Goal: Task Accomplishment & Management: Manage account settings

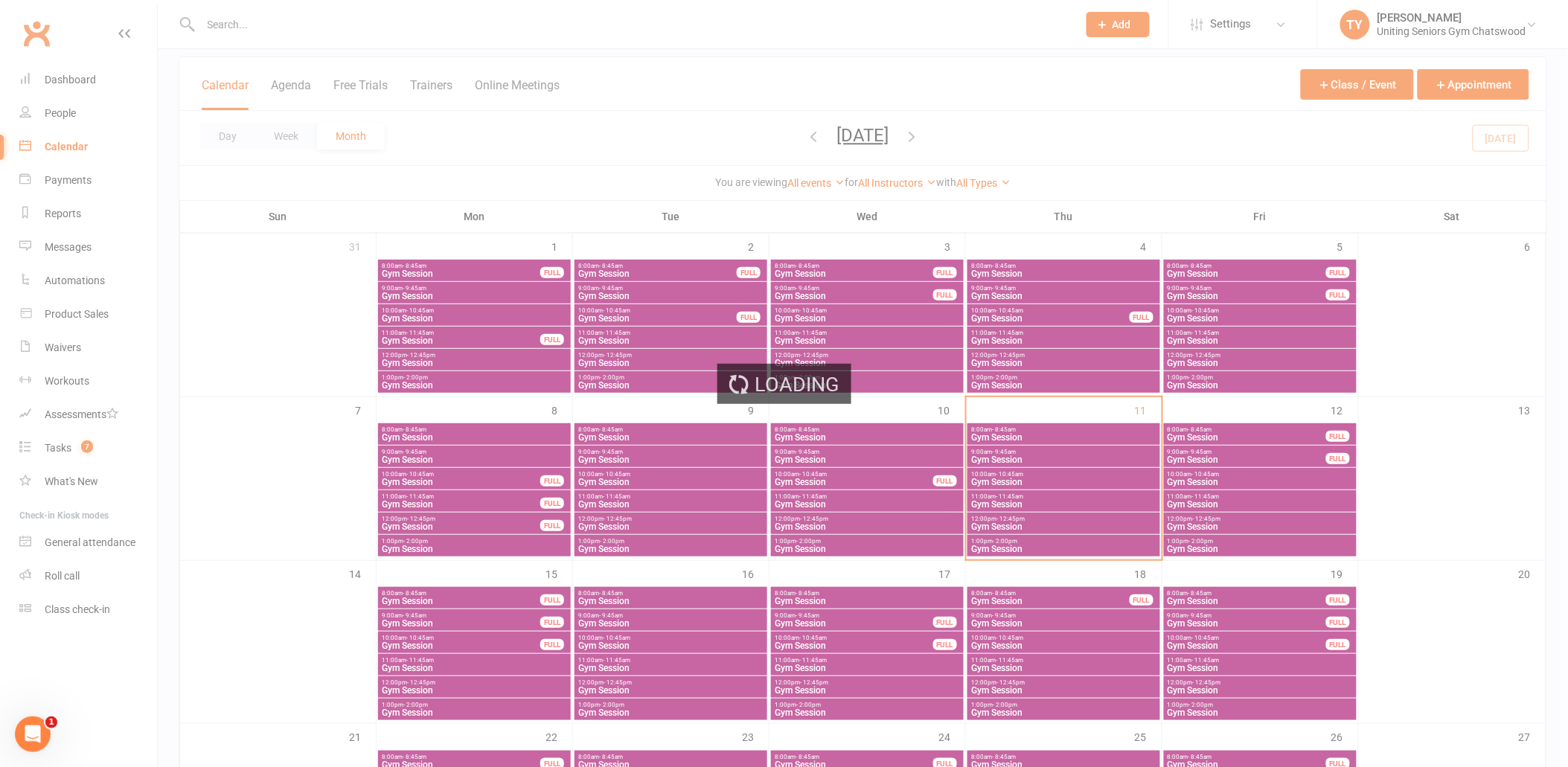
select select "100"
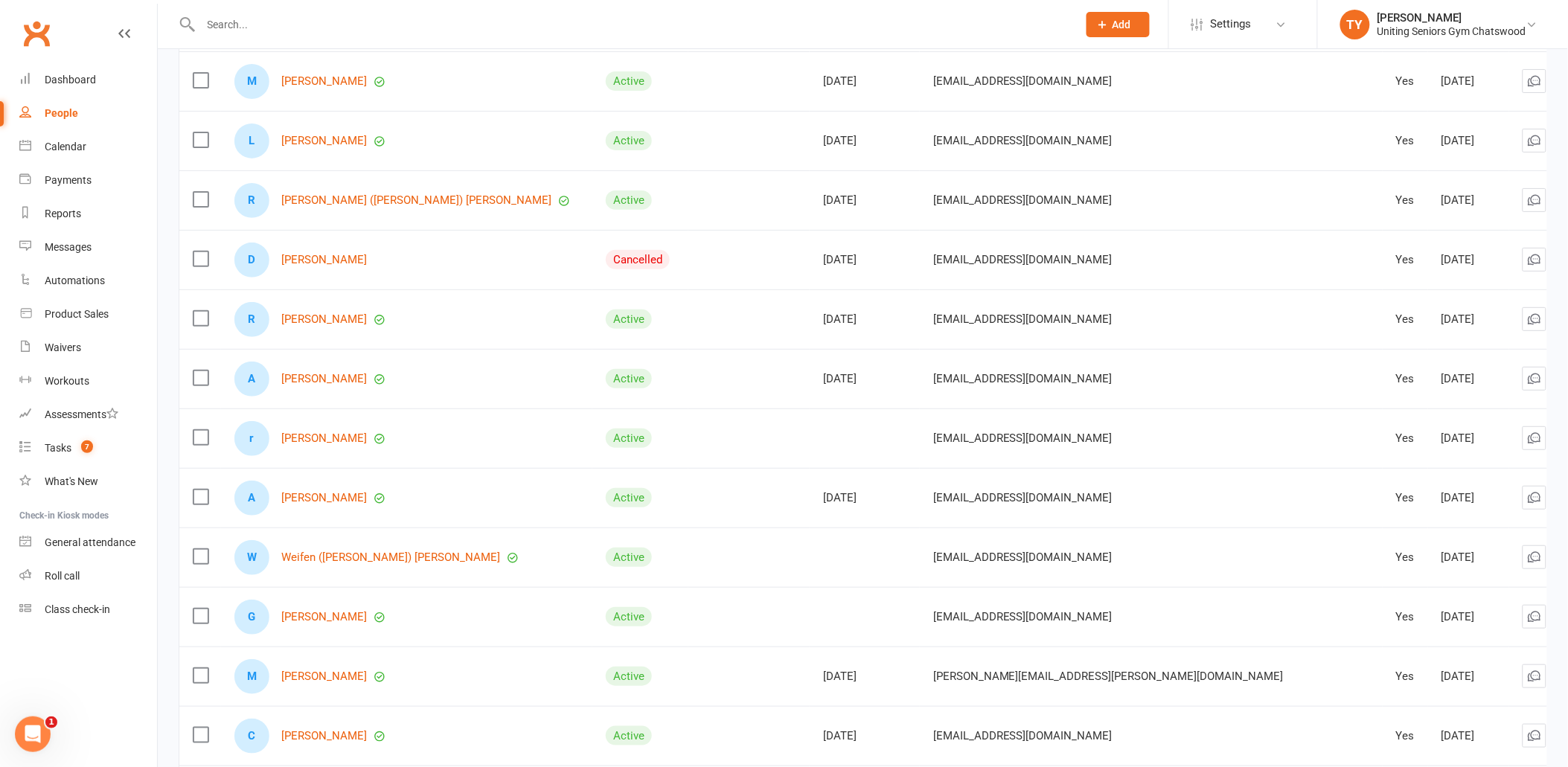
scroll to position [2066, 0]
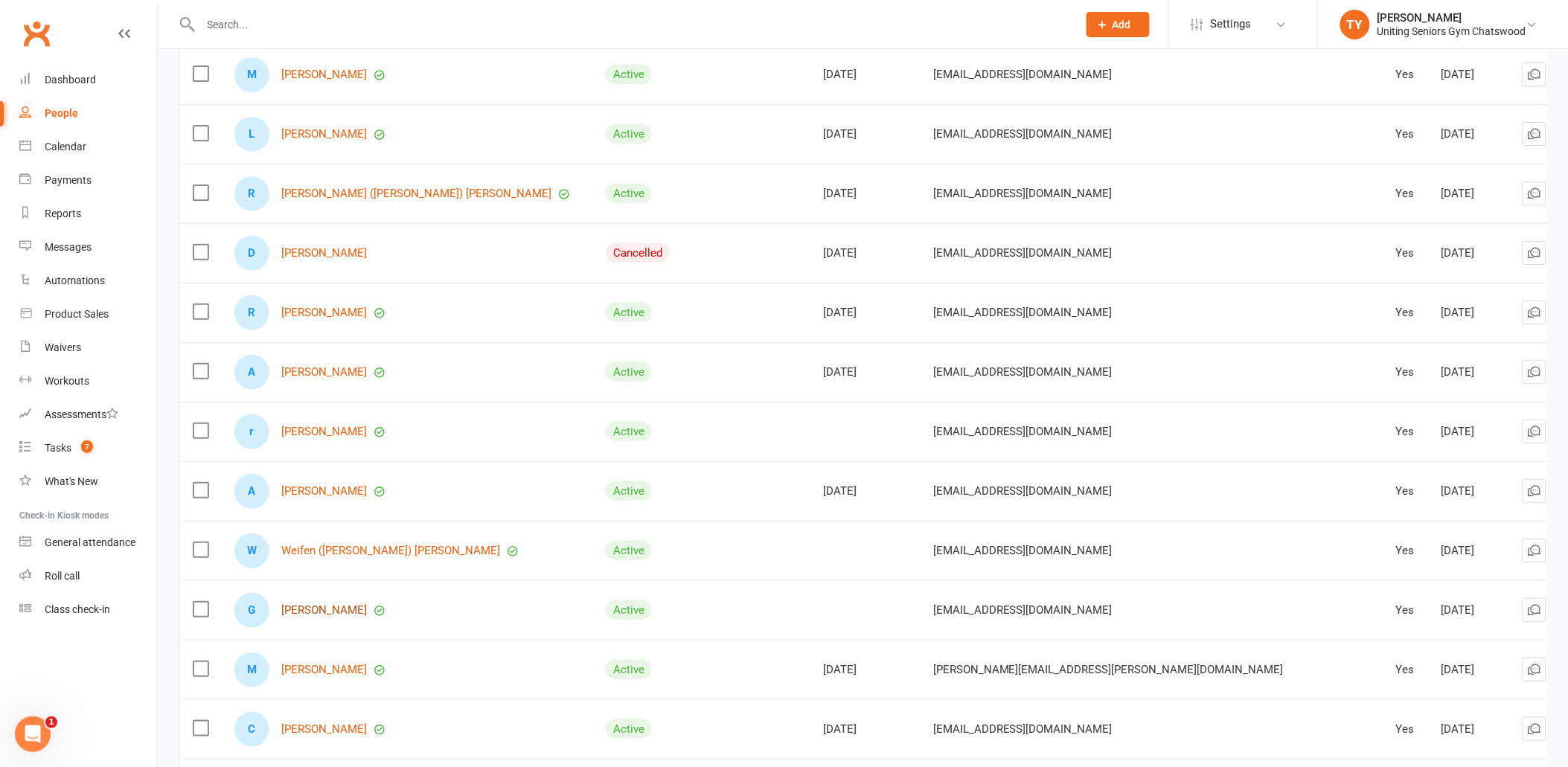
click at [341, 611] on link "[PERSON_NAME]" at bounding box center [324, 610] width 86 height 13
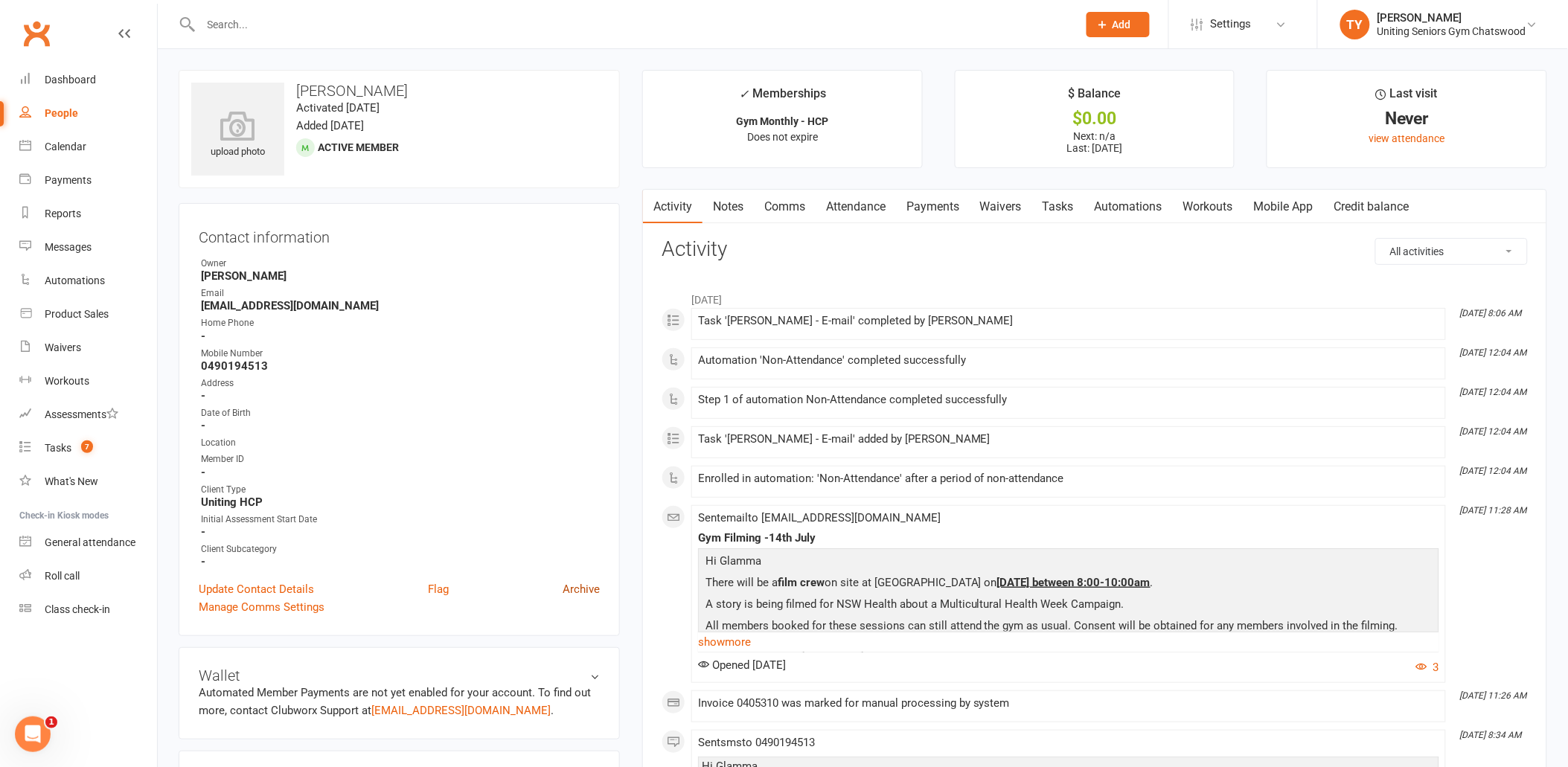
click at [598, 591] on link "Archive" at bounding box center [581, 588] width 37 height 18
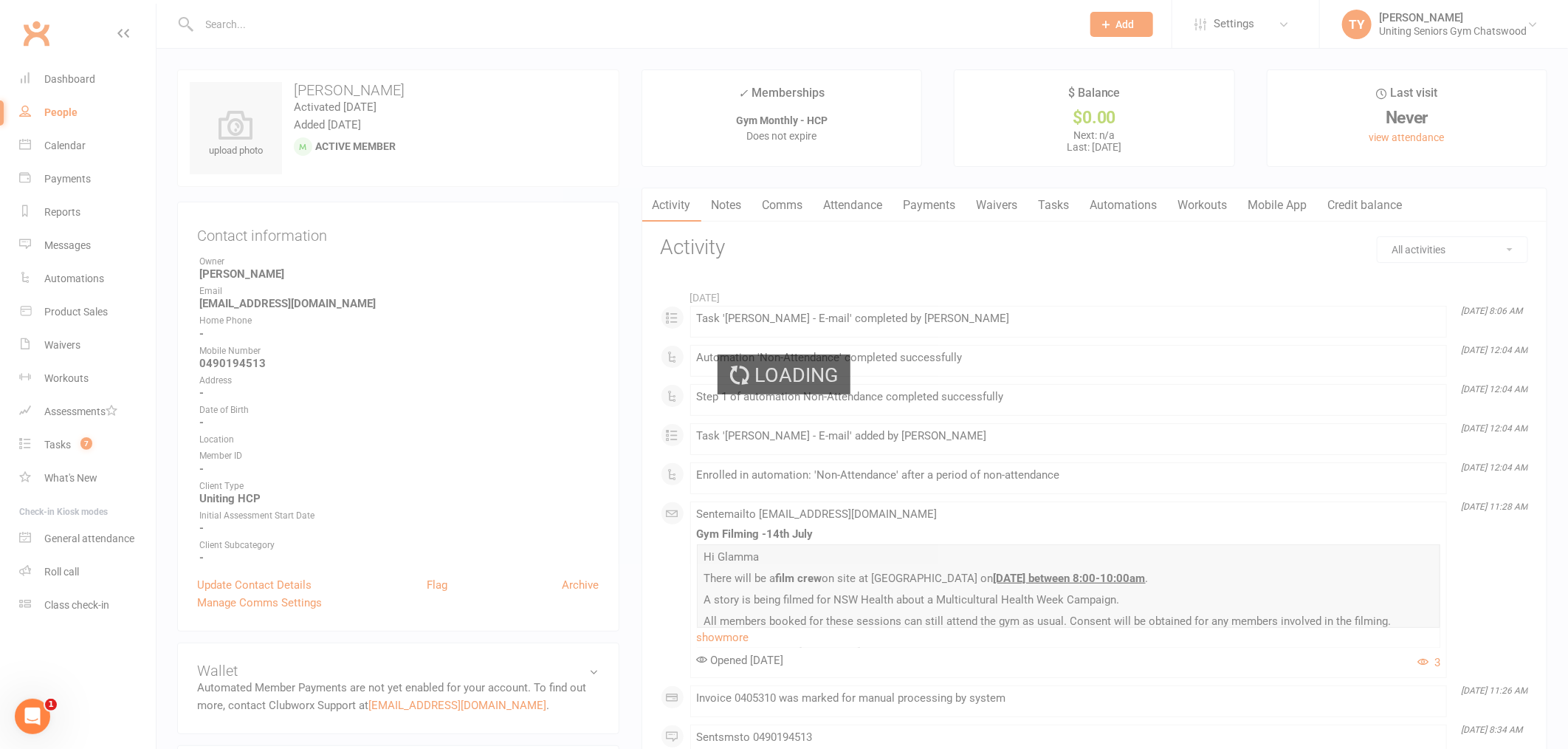
select select "100"
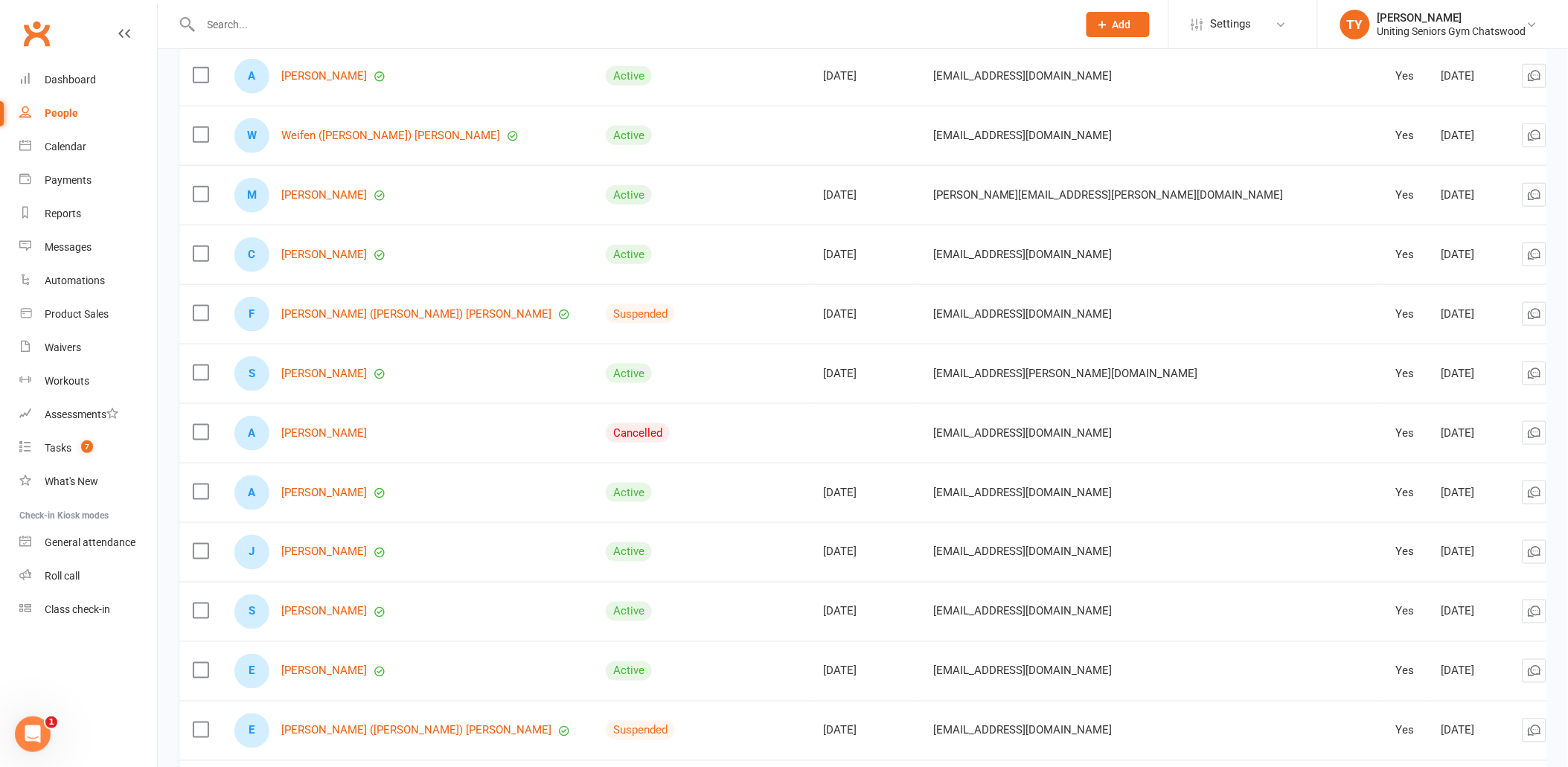
scroll to position [2480, 0]
click at [337, 545] on div "J [PERSON_NAME]" at bounding box center [406, 554] width 344 height 35
click at [340, 556] on link "[PERSON_NAME]" at bounding box center [324, 553] width 86 height 13
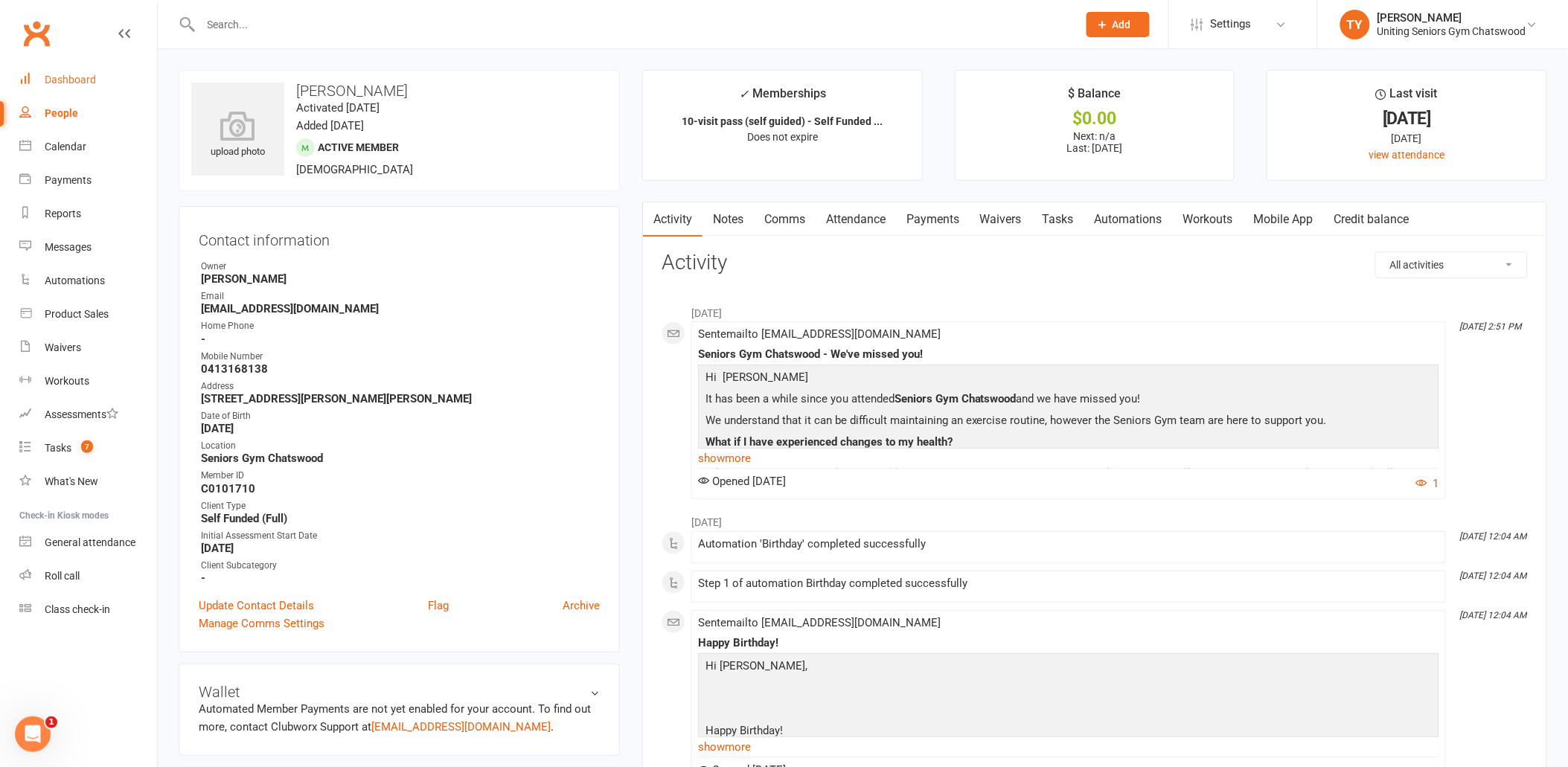
click at [55, 84] on div "Dashboard" at bounding box center [70, 80] width 51 height 12
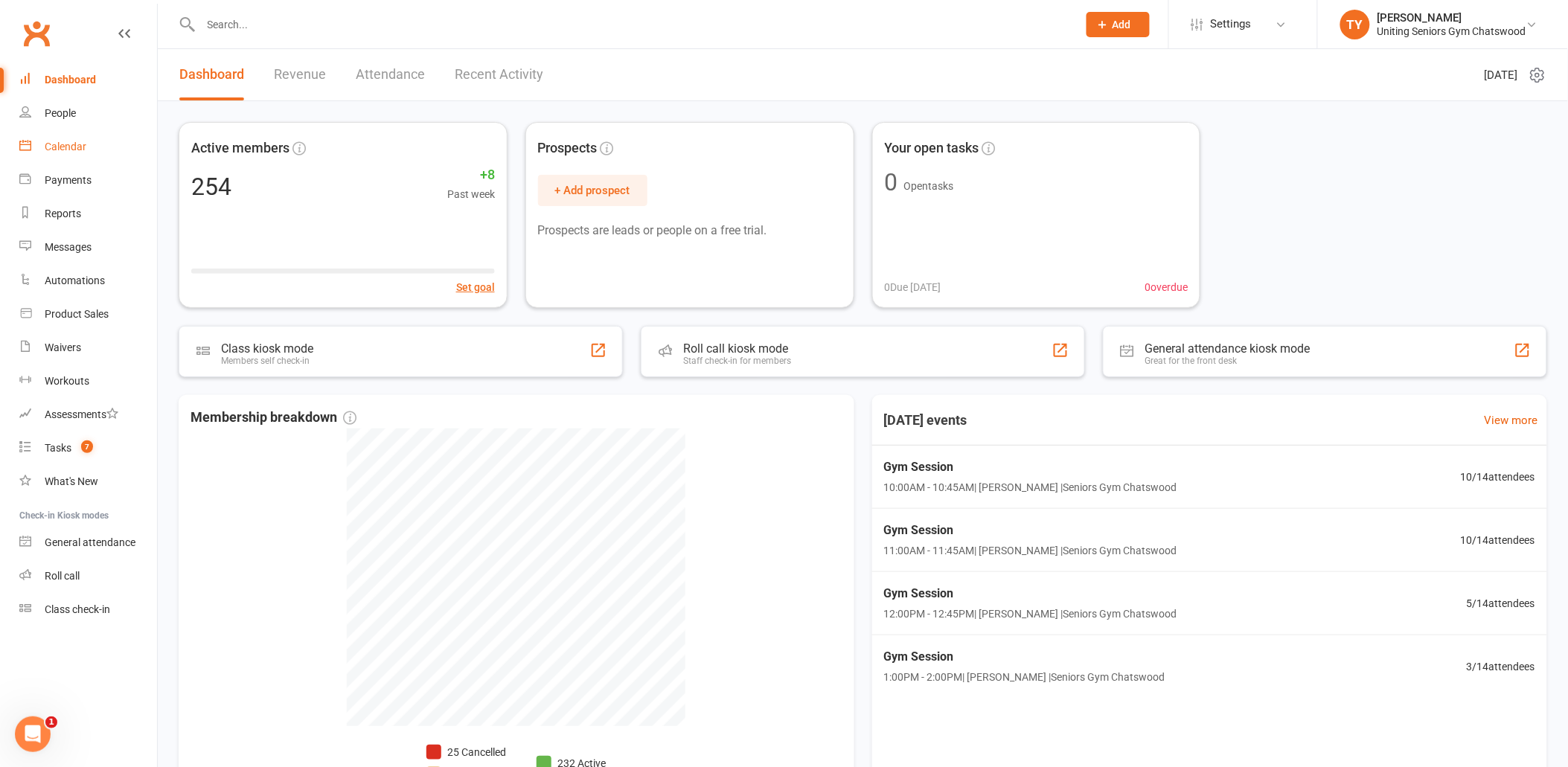
click at [61, 153] on link "Calendar" at bounding box center [88, 147] width 138 height 34
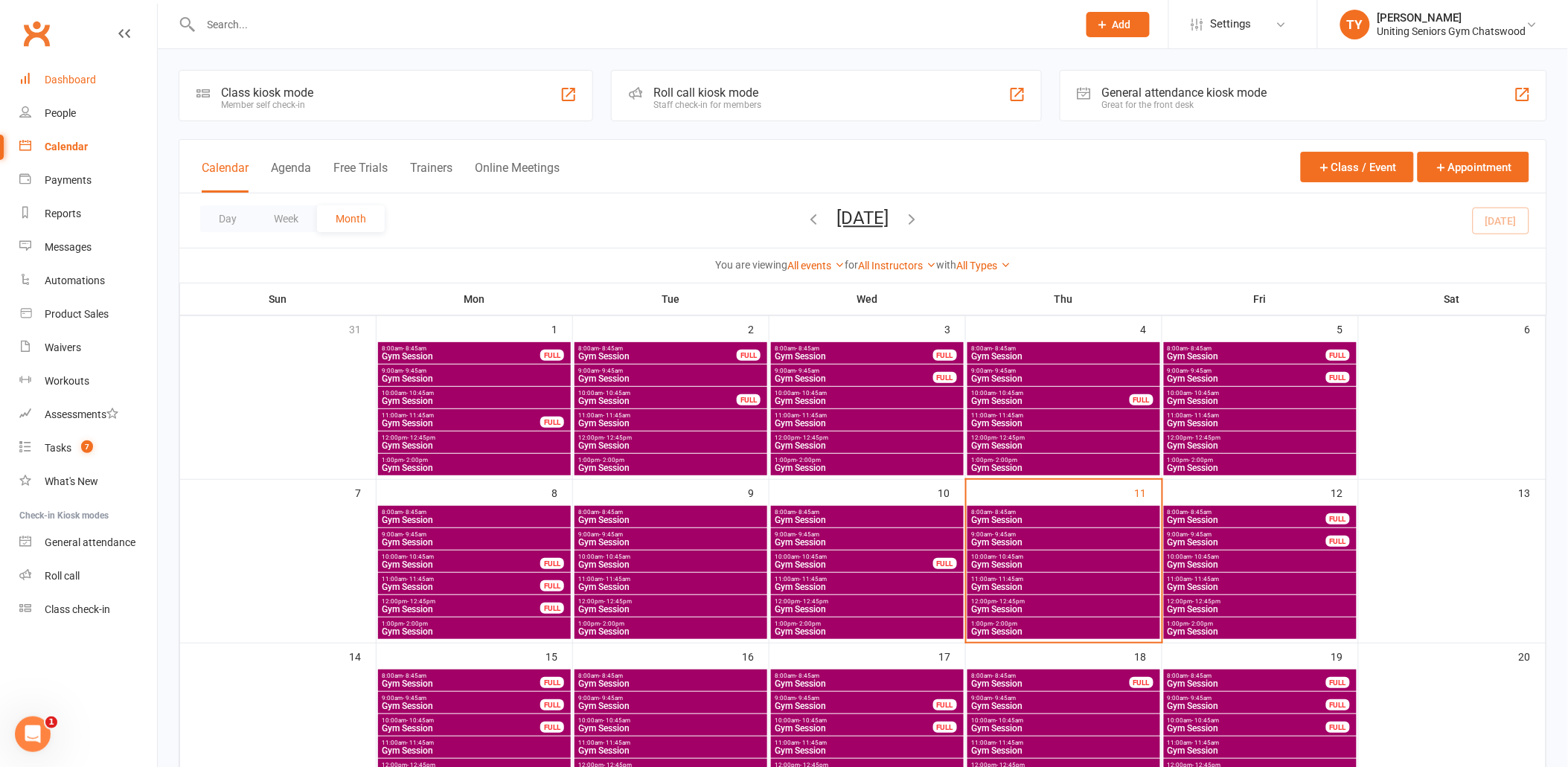
click at [32, 78] on link "Dashboard" at bounding box center [88, 80] width 138 height 34
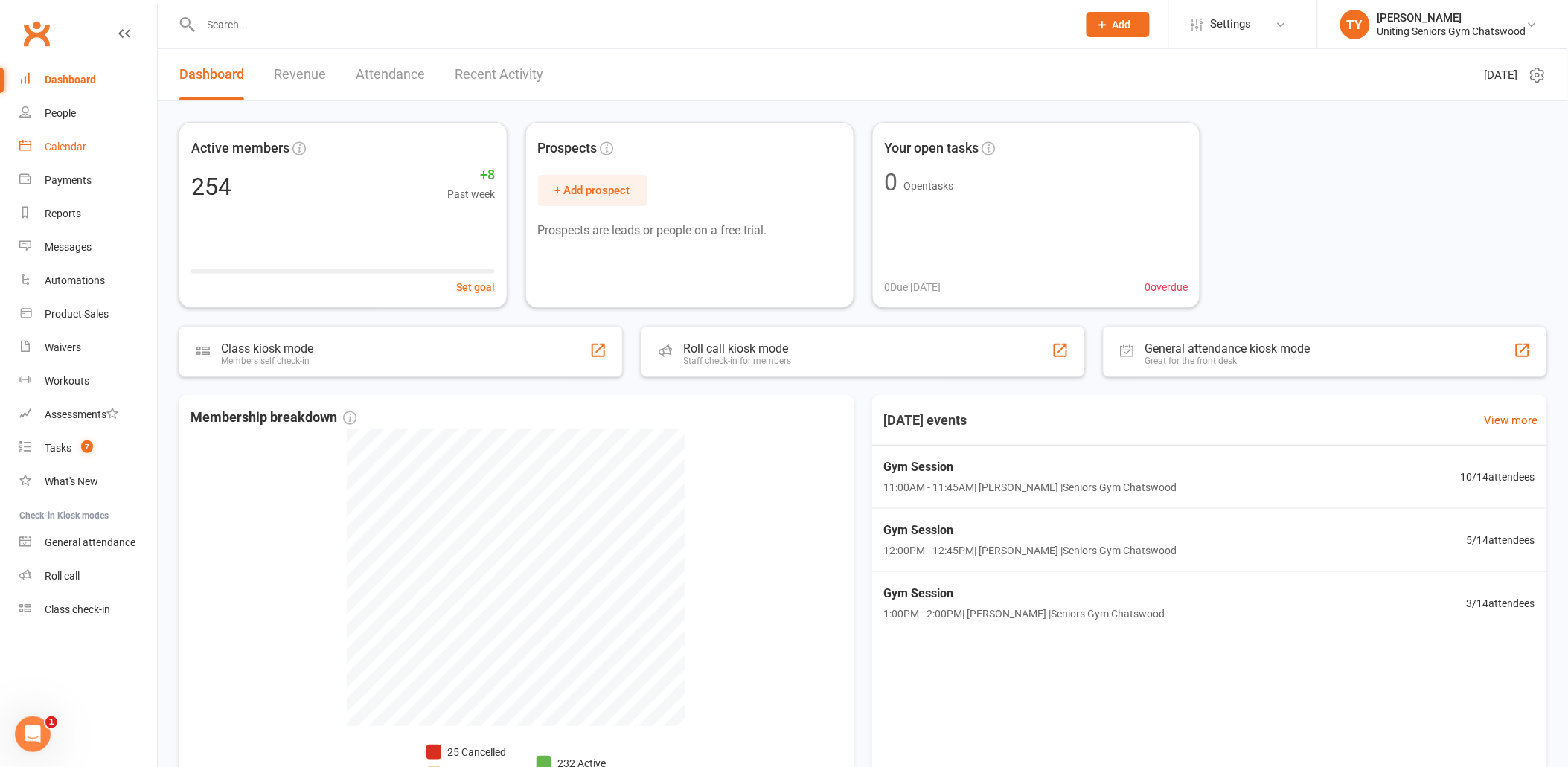
click at [36, 152] on link "Calendar" at bounding box center [88, 147] width 138 height 34
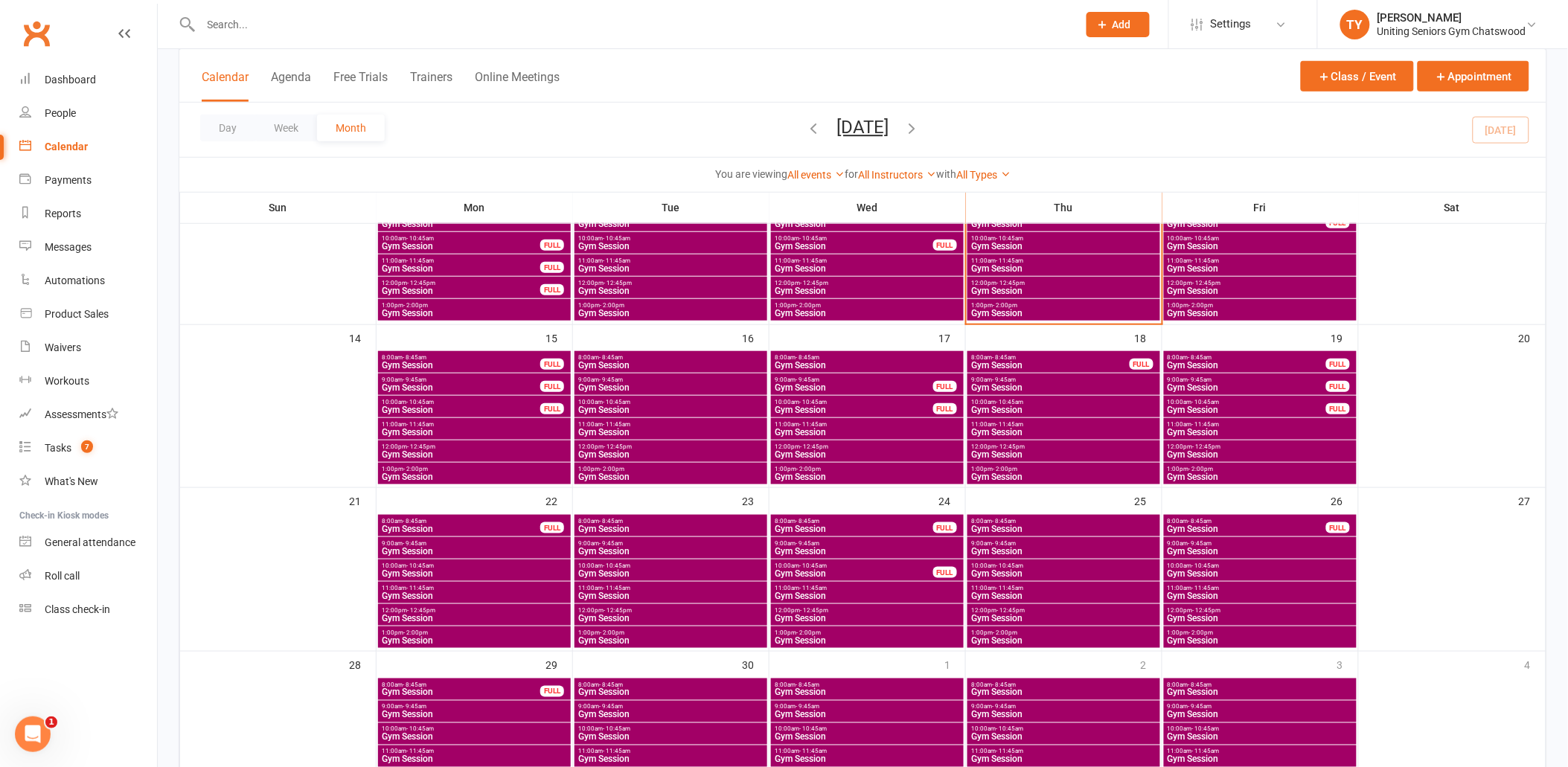
scroll to position [331, 0]
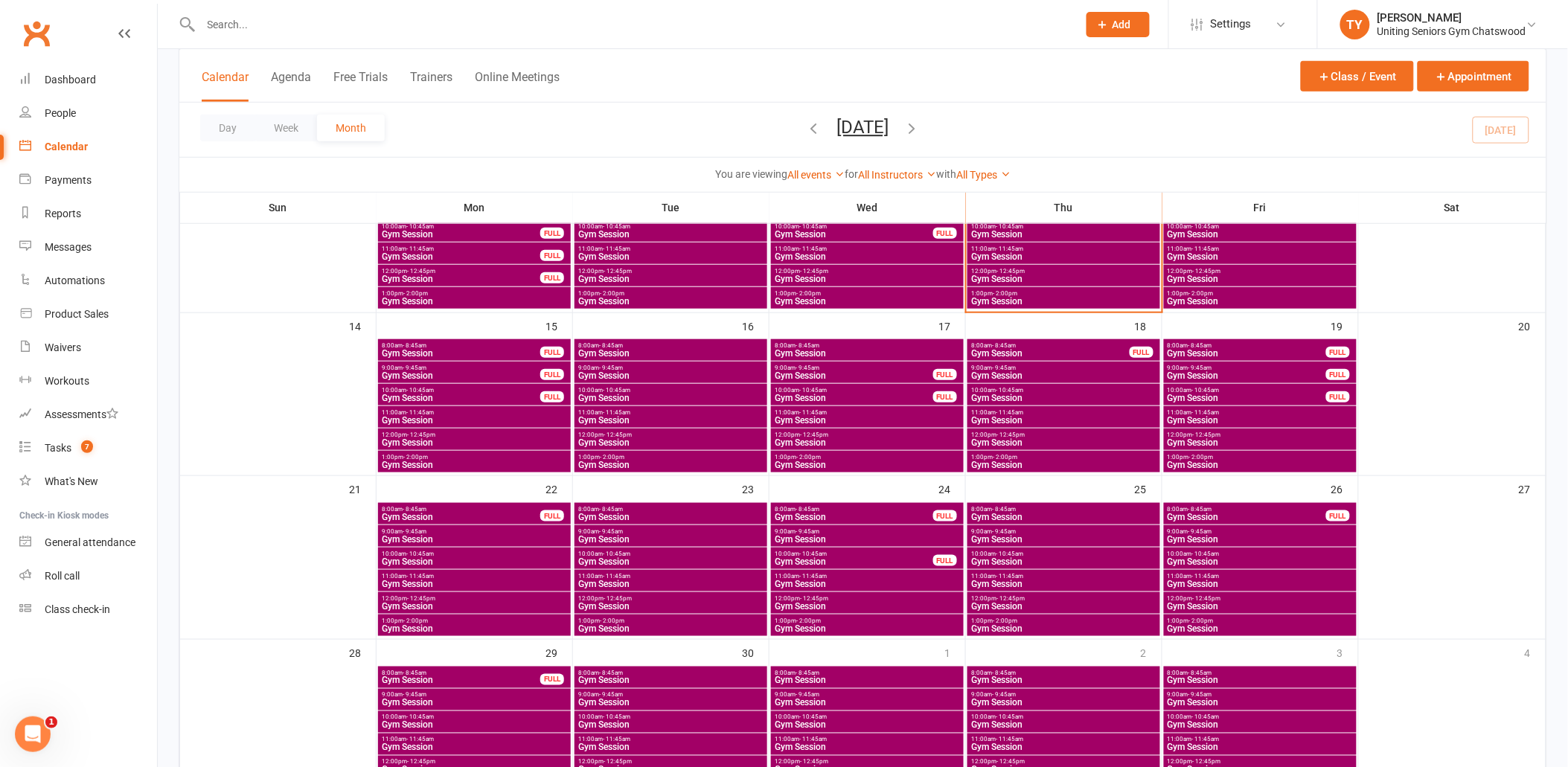
click at [1006, 390] on span "- 10:45am" at bounding box center [1009, 390] width 28 height 7
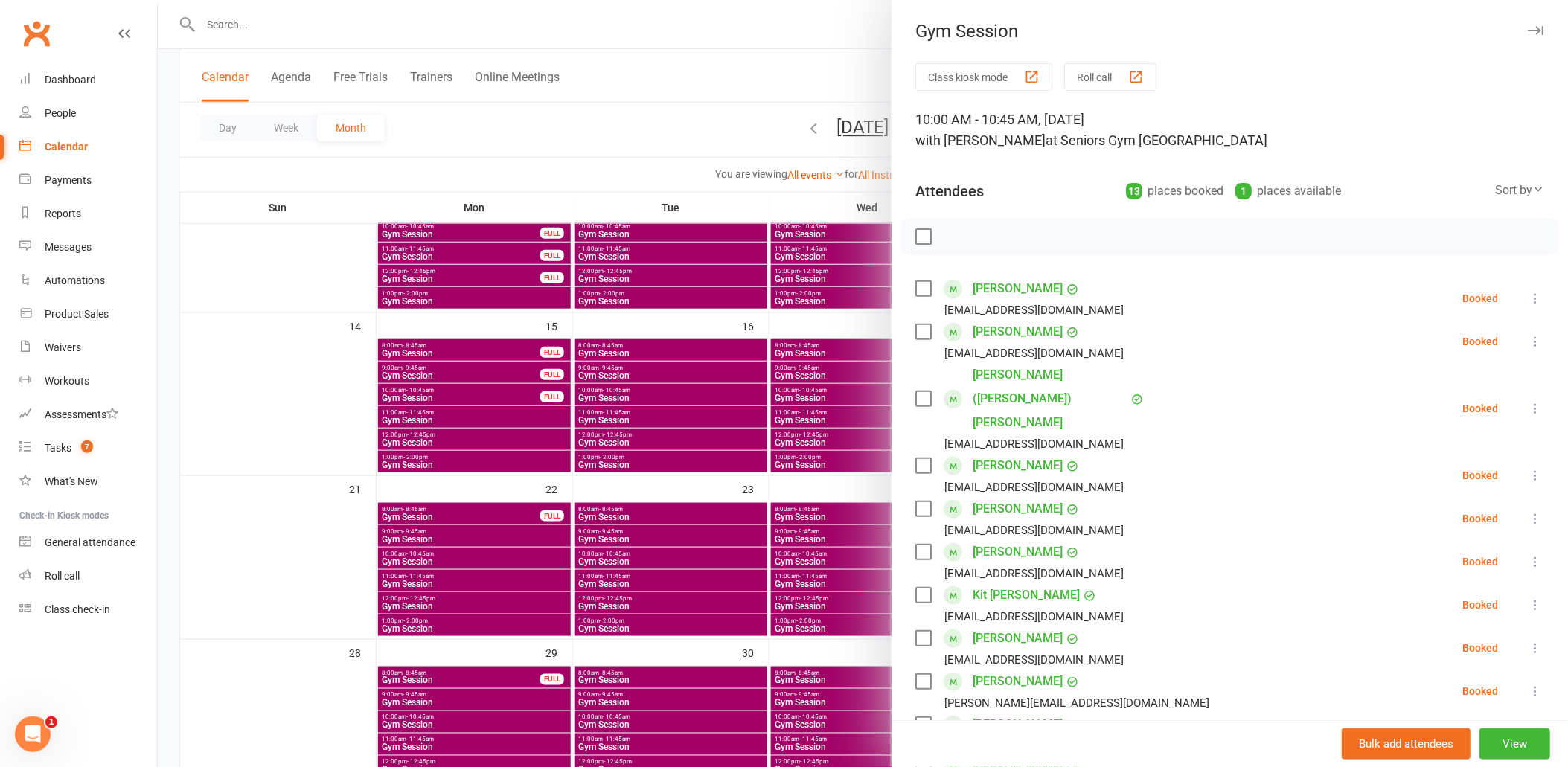
click at [918, 391] on label at bounding box center [923, 399] width 15 height 15
click at [1046, 236] on icon "button" at bounding box center [1051, 237] width 12 height 13
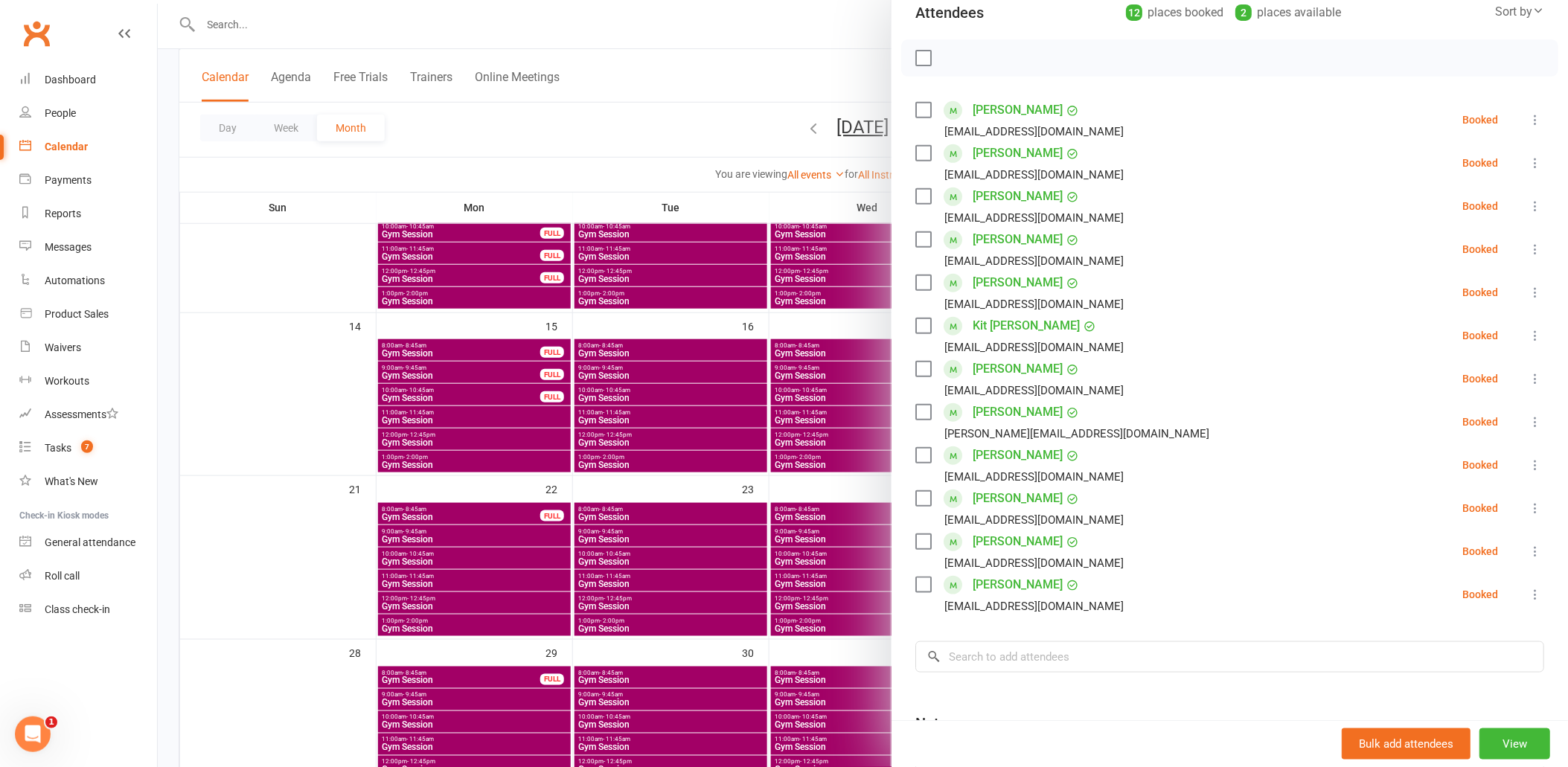
scroll to position [0, 0]
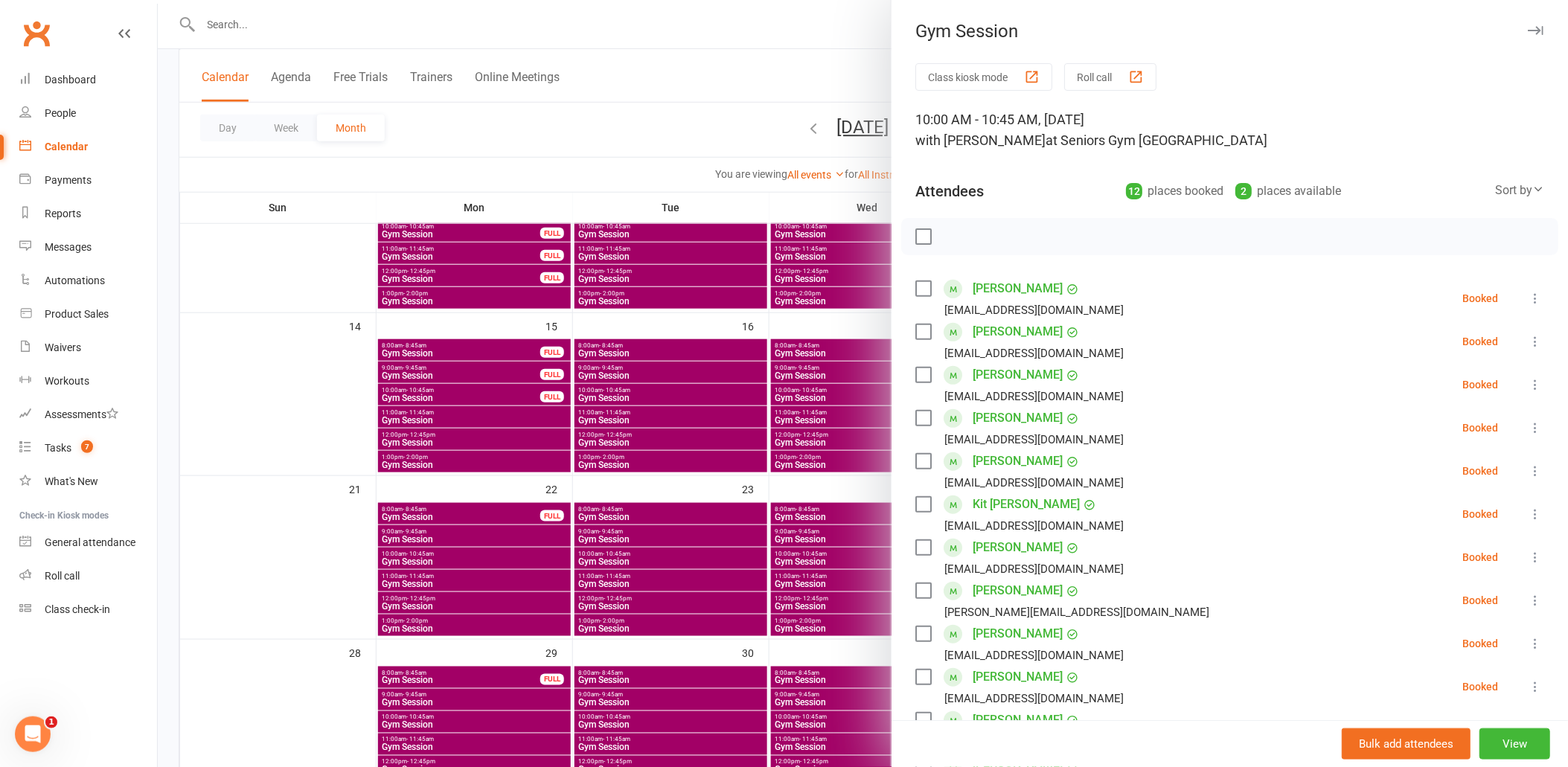
click at [641, 285] on div at bounding box center [863, 384] width 1410 height 767
